Goal: Task Accomplishment & Management: Manage account settings

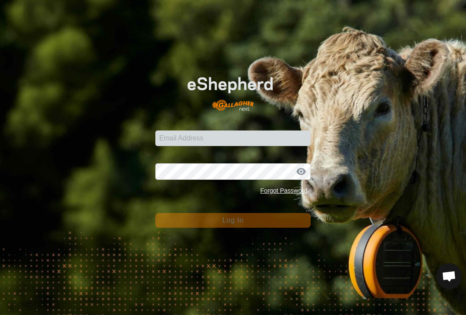
click at [181, 138] on input "Email Address" at bounding box center [232, 138] width 155 height 16
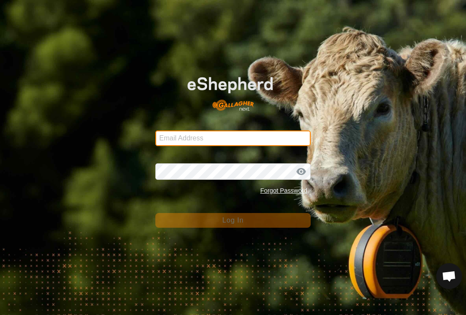
type input "[EMAIL_ADDRESS][DOMAIN_NAME]"
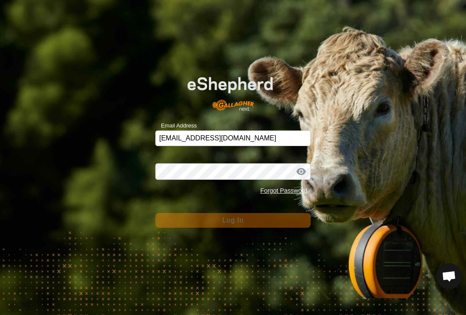
click at [233, 220] on button "Log In" at bounding box center [232, 220] width 155 height 15
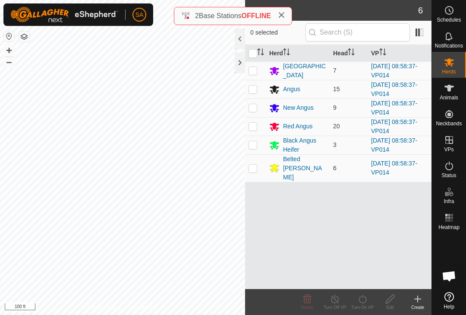
click at [238, 61] on div at bounding box center [240, 62] width 10 height 21
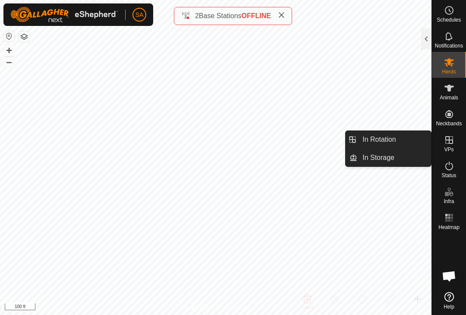
click at [377, 142] on span "In Rotation" at bounding box center [379, 139] width 33 height 10
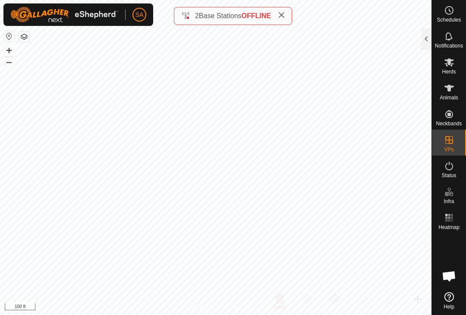
click at [422, 35] on div at bounding box center [426, 38] width 10 height 21
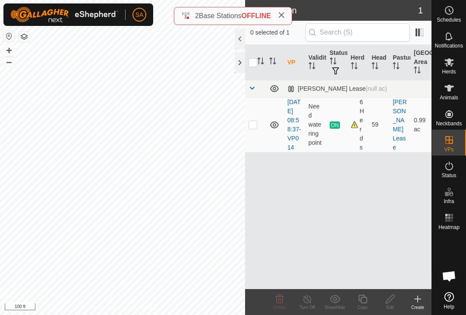
click at [259, 132] on td at bounding box center [255, 124] width 21 height 55
checkbox input "true"
click at [362, 301] on icon at bounding box center [362, 299] width 11 height 10
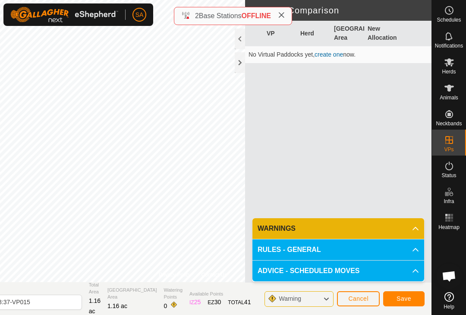
click at [404, 294] on button "Save" at bounding box center [403, 298] width 41 height 15
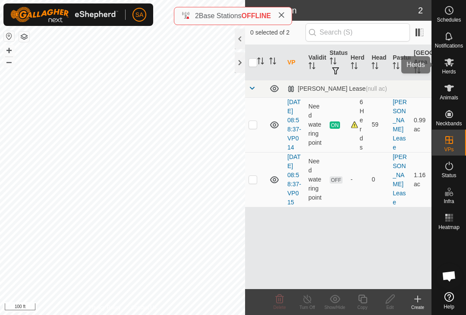
click at [453, 67] on icon at bounding box center [449, 62] width 10 height 10
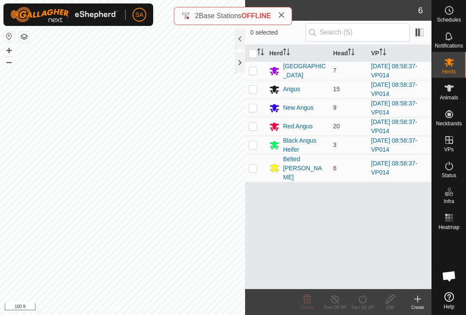
click at [253, 53] on input "checkbox" at bounding box center [253, 53] width 9 height 9
checkbox input "true"
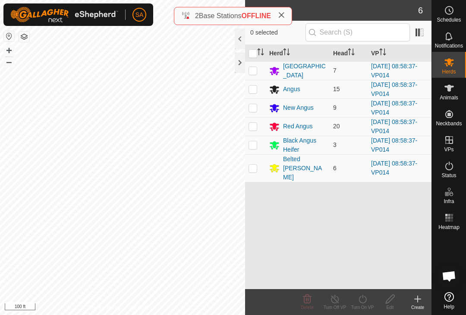
checkbox input "true"
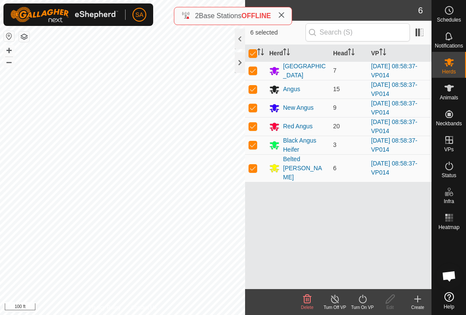
click at [367, 300] on icon at bounding box center [362, 299] width 11 height 10
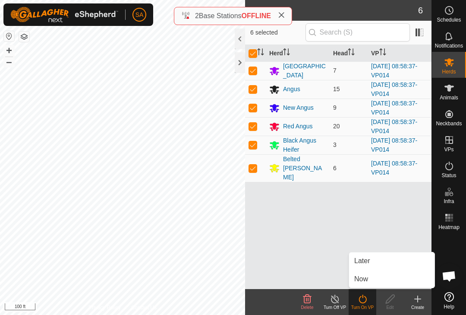
click at [376, 278] on link "Now" at bounding box center [391, 278] width 85 height 17
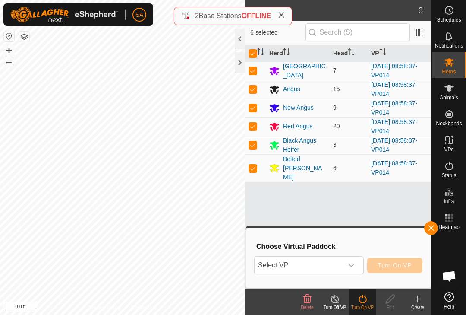
click at [356, 264] on div "dropdown trigger" at bounding box center [351, 264] width 17 height 17
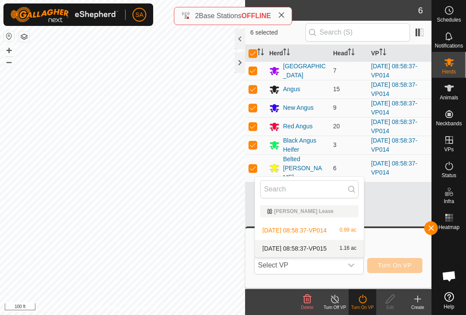
click at [348, 247] on span "1.16 ac" at bounding box center [348, 248] width 17 height 6
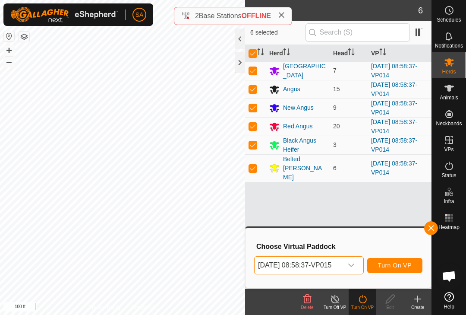
click at [400, 262] on span "Turn On VP" at bounding box center [395, 265] width 34 height 7
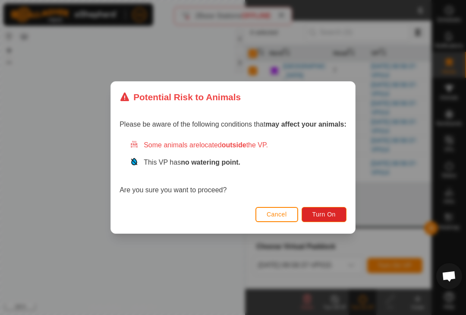
click at [328, 212] on span "Turn On" at bounding box center [324, 214] width 23 height 7
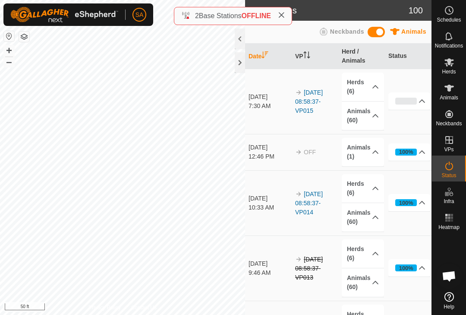
click at [242, 63] on div at bounding box center [240, 62] width 10 height 21
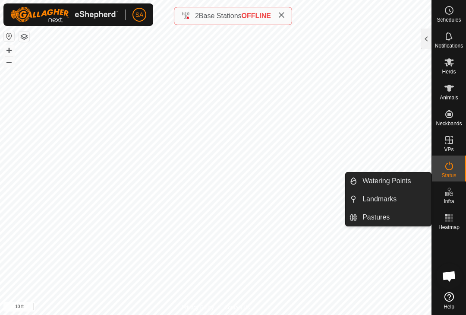
click at [416, 202] on link "Landmarks" at bounding box center [394, 198] width 74 height 17
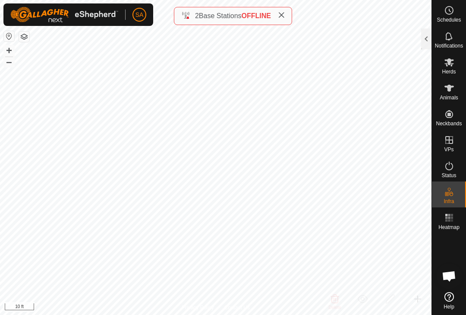
click at [425, 35] on div at bounding box center [426, 38] width 10 height 21
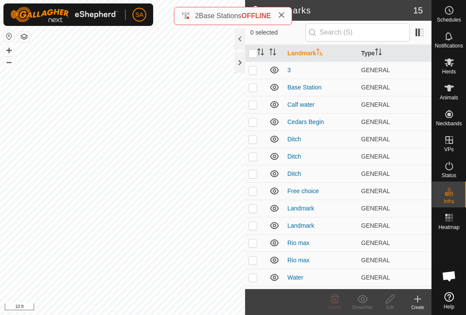
click at [247, 68] on td at bounding box center [255, 69] width 21 height 17
checkbox input "true"
click at [390, 306] on div "Edit" at bounding box center [390, 307] width 28 height 6
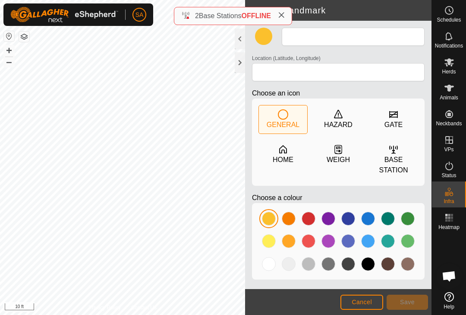
type input "3"
type input "44.285553, -72.157215"
click at [408, 299] on span "Save" at bounding box center [407, 301] width 15 height 7
click at [362, 300] on span "Cancel" at bounding box center [362, 301] width 20 height 7
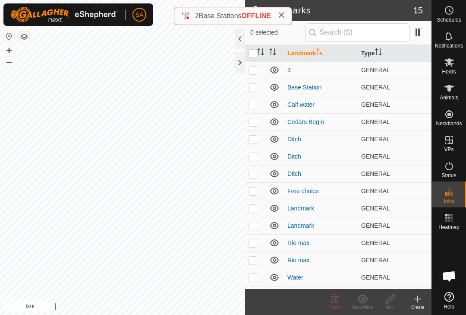
click at [250, 68] on p-checkbox at bounding box center [253, 69] width 9 height 7
checkbox input "true"
click at [395, 298] on icon at bounding box center [390, 299] width 11 height 10
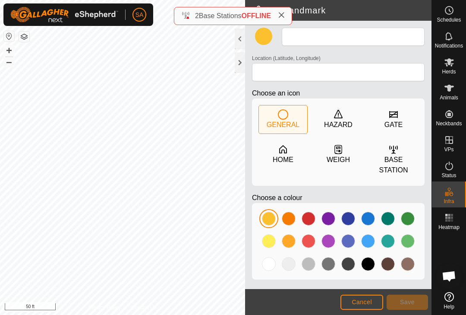
type input "3"
click at [414, 299] on span "Save" at bounding box center [407, 301] width 15 height 7
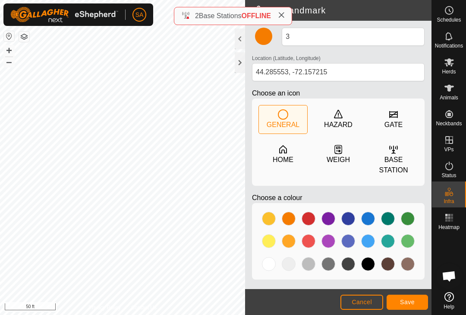
type input "44.285548, -72.157324"
click at [241, 52] on div at bounding box center [240, 62] width 10 height 21
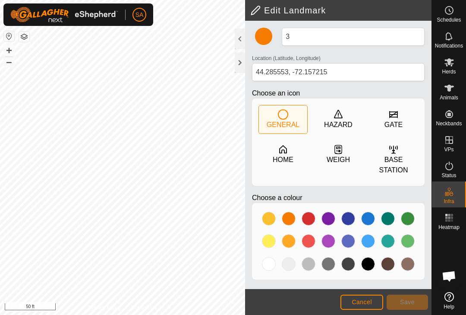
click at [243, 63] on div at bounding box center [240, 62] width 10 height 21
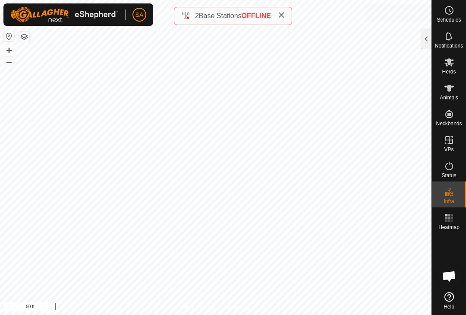
click at [452, 12] on circle at bounding box center [450, 10] width 8 height 8
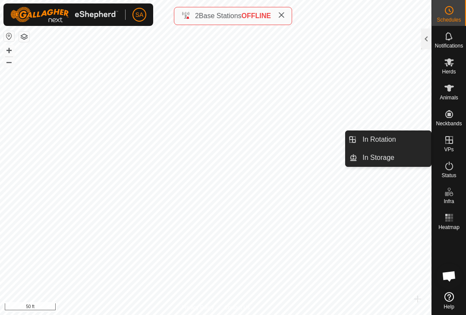
click at [403, 139] on link "In Rotation" at bounding box center [394, 139] width 74 height 17
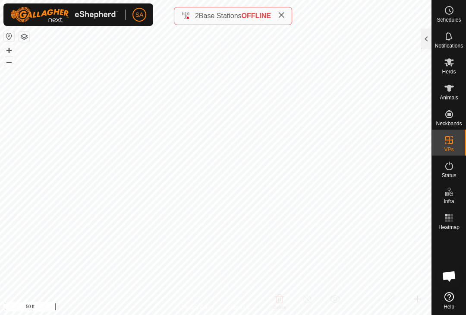
click at [429, 37] on div at bounding box center [426, 38] width 10 height 21
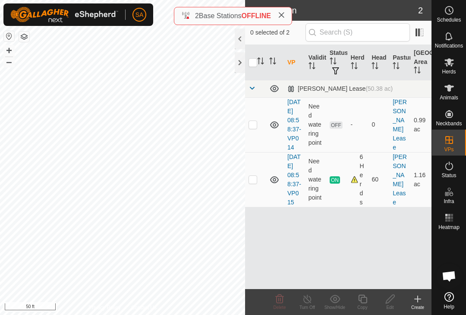
click at [260, 197] on td at bounding box center [255, 179] width 21 height 55
checkbox input "true"
click at [367, 301] on icon at bounding box center [362, 298] width 9 height 9
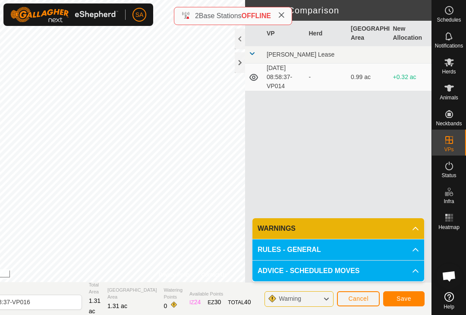
click at [407, 298] on span "Save" at bounding box center [404, 298] width 15 height 7
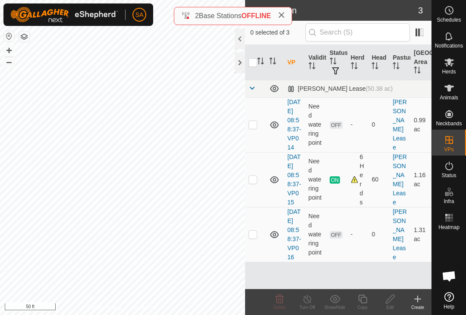
click at [257, 131] on td at bounding box center [255, 124] width 21 height 55
click at [284, 307] on span "Delete" at bounding box center [280, 307] width 13 height 5
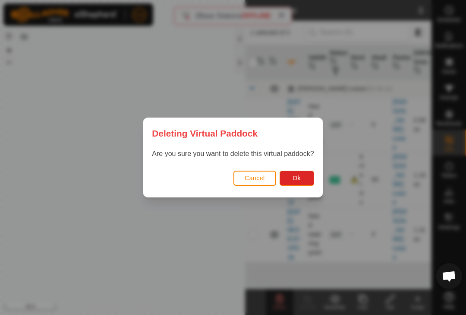
click at [300, 178] on span "Ok" at bounding box center [297, 177] width 8 height 7
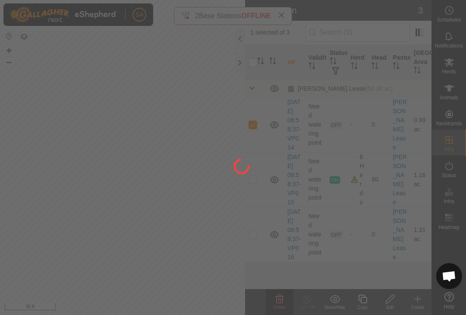
checkbox input "false"
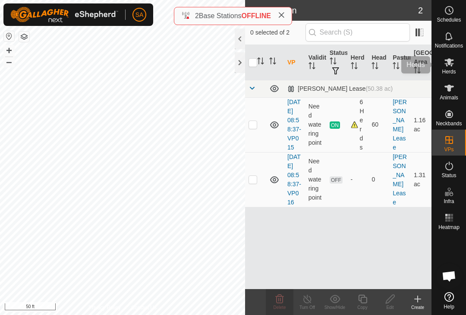
click at [452, 66] on icon at bounding box center [449, 62] width 9 height 8
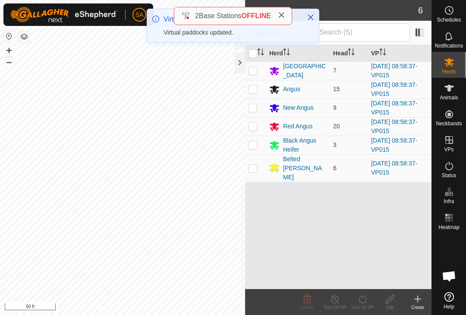
click at [255, 53] on input "checkbox" at bounding box center [253, 53] width 9 height 9
checkbox input "true"
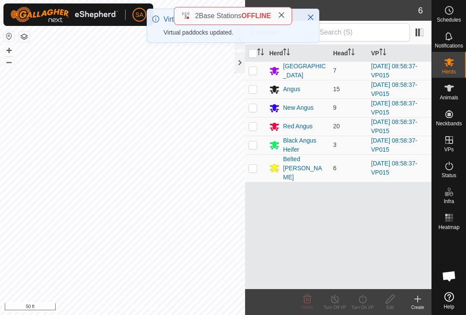
checkbox input "true"
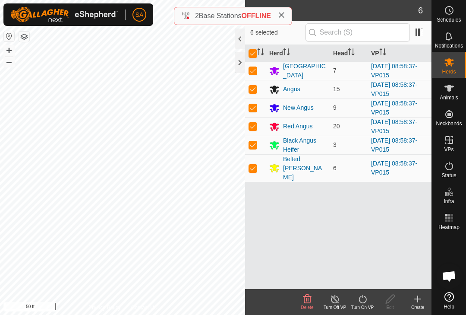
click at [364, 300] on icon at bounding box center [362, 299] width 11 height 10
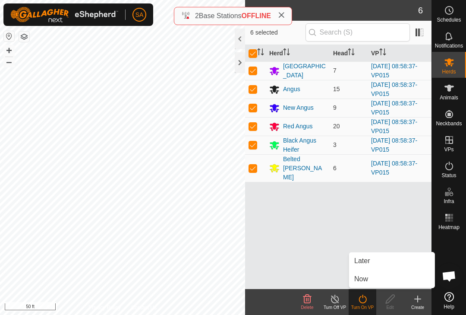
click at [380, 277] on link "Now" at bounding box center [391, 278] width 85 height 17
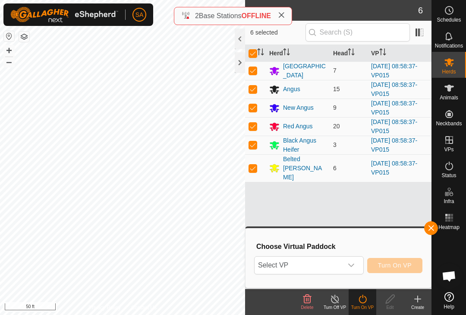
click at [357, 264] on div "dropdown trigger" at bounding box center [351, 264] width 17 height 17
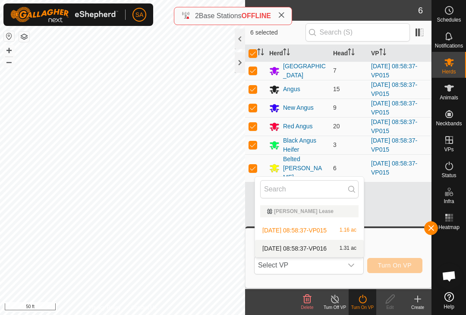
click at [350, 245] on span "1.31 ac" at bounding box center [348, 248] width 17 height 6
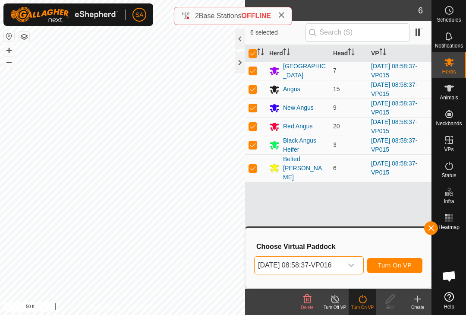
click at [402, 263] on span "Turn On VP" at bounding box center [395, 265] width 34 height 7
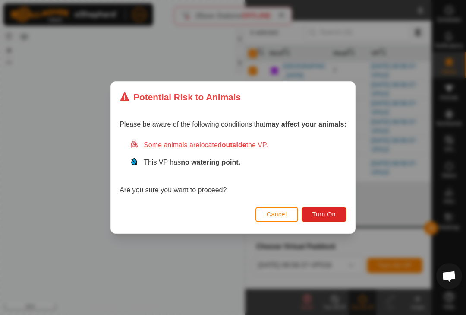
click at [333, 215] on span "Turn On" at bounding box center [324, 214] width 23 height 7
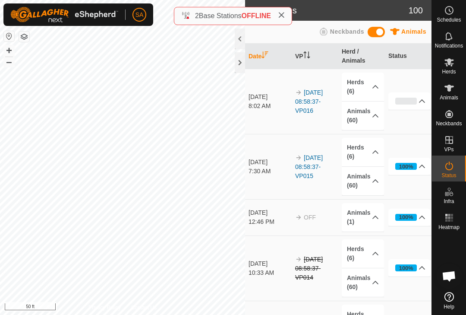
click at [242, 61] on div at bounding box center [240, 62] width 10 height 21
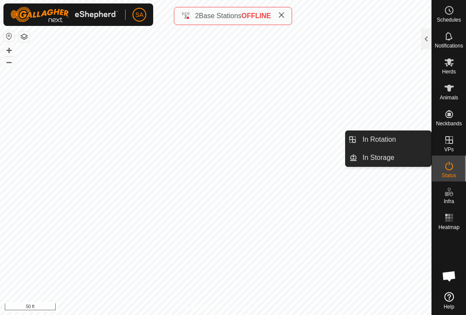
click at [408, 139] on link "In Rotation" at bounding box center [394, 139] width 74 height 17
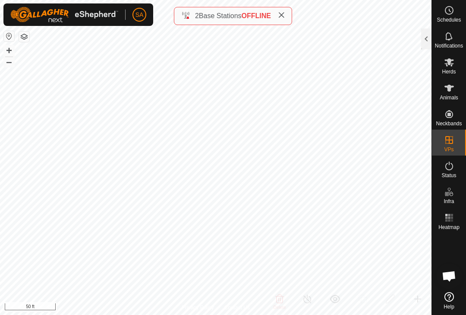
click at [430, 34] on div at bounding box center [426, 38] width 10 height 21
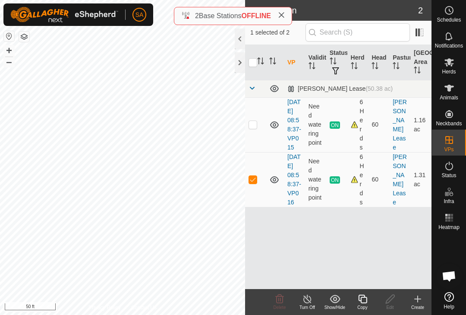
click at [363, 307] on div "Copy" at bounding box center [363, 307] width 28 height 6
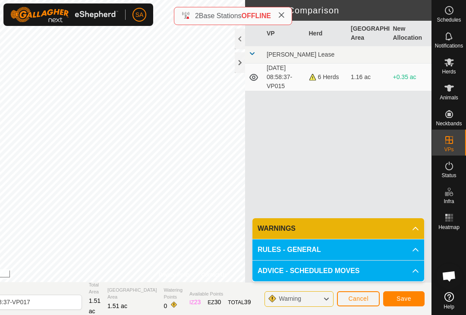
click at [408, 300] on span "Save" at bounding box center [404, 298] width 15 height 7
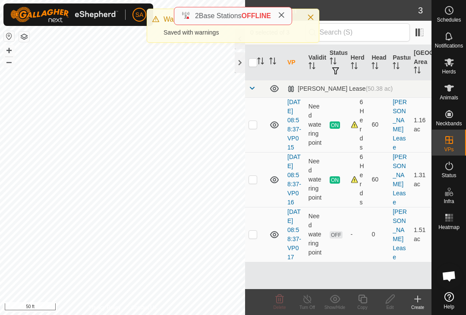
click at [240, 62] on div at bounding box center [240, 62] width 10 height 21
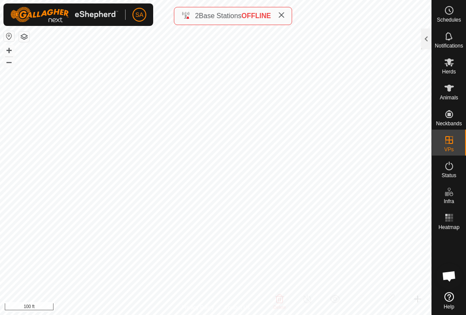
click at [428, 35] on div at bounding box center [426, 38] width 10 height 21
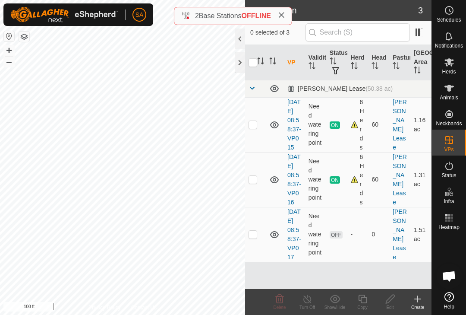
click at [259, 131] on td at bounding box center [255, 124] width 21 height 55
click at [259, 129] on td at bounding box center [255, 124] width 21 height 55
click at [252, 127] on p-checkbox at bounding box center [253, 124] width 9 height 7
checkbox input "false"
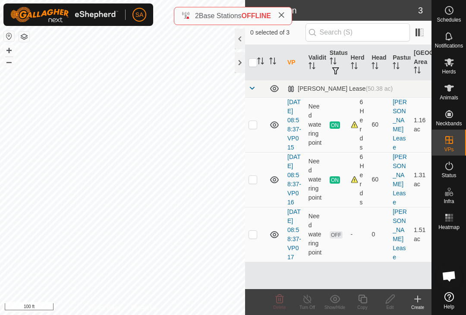
click at [255, 197] on td at bounding box center [255, 179] width 21 height 55
checkbox input "true"
click at [365, 296] on icon at bounding box center [362, 298] width 9 height 9
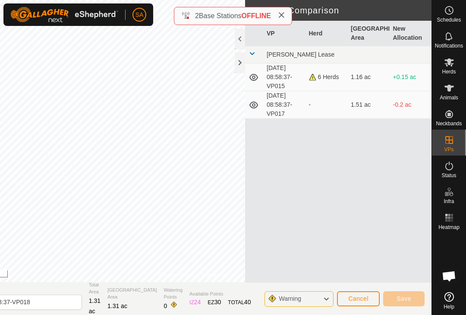
click at [245, 65] on div at bounding box center [240, 62] width 10 height 21
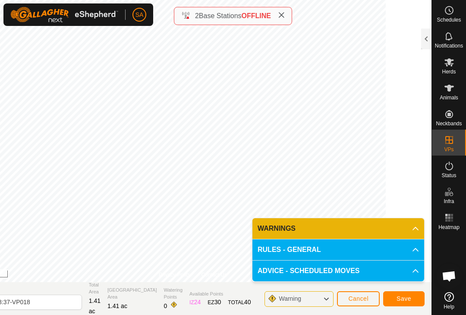
click at [406, 297] on span "Save" at bounding box center [404, 298] width 15 height 7
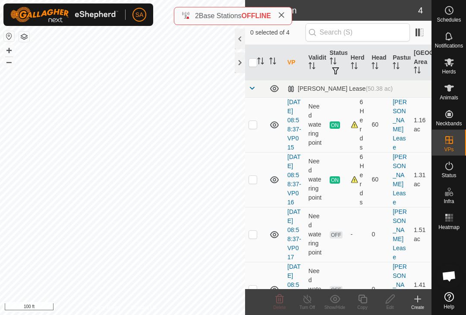
click at [254, 128] on p-checkbox at bounding box center [253, 124] width 9 height 7
click at [254, 125] on p-checkbox at bounding box center [253, 124] width 9 height 7
checkbox input "false"
click at [257, 257] on td at bounding box center [255, 234] width 21 height 55
click at [257, 237] on p-checkbox at bounding box center [253, 234] width 9 height 7
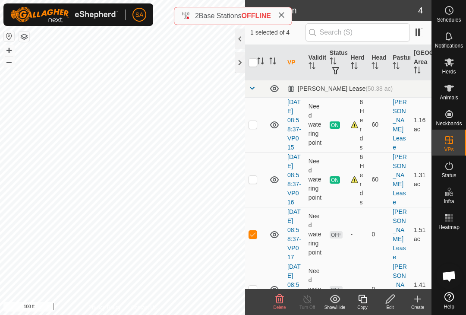
checkbox input "false"
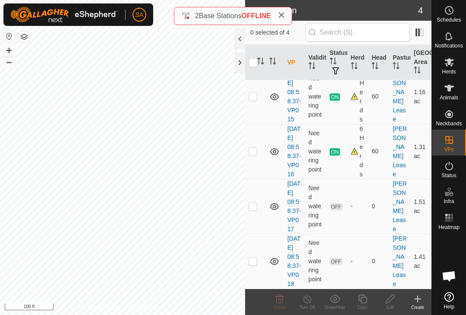
scroll to position [64, 0]
click at [257, 262] on td at bounding box center [255, 261] width 21 height 55
checkbox input "true"
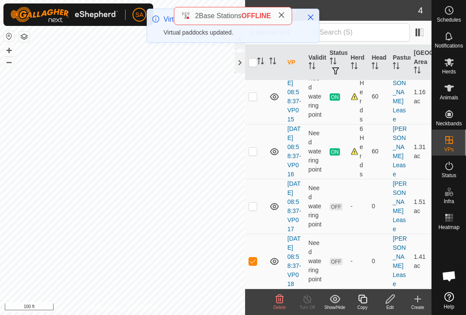
click at [363, 306] on div "Copy" at bounding box center [363, 307] width 28 height 6
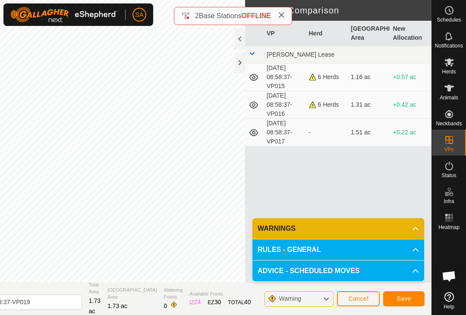
click at [408, 296] on span "Save" at bounding box center [404, 298] width 15 height 7
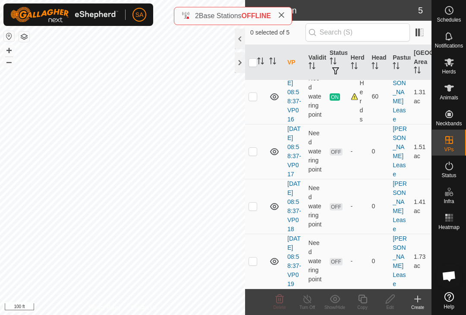
scroll to position [128, 0]
click at [260, 259] on td at bounding box center [255, 261] width 21 height 55
checkbox input "true"
click at [368, 306] on div "Copy" at bounding box center [363, 307] width 28 height 6
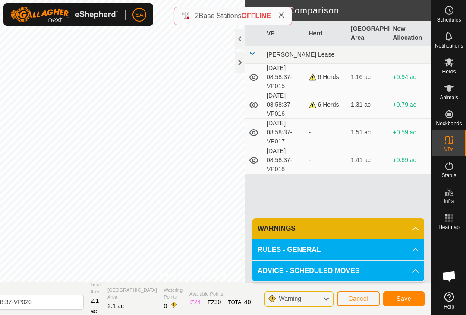
click at [406, 295] on span "Save" at bounding box center [404, 298] width 15 height 7
